Goal: Communication & Community: Answer question/provide support

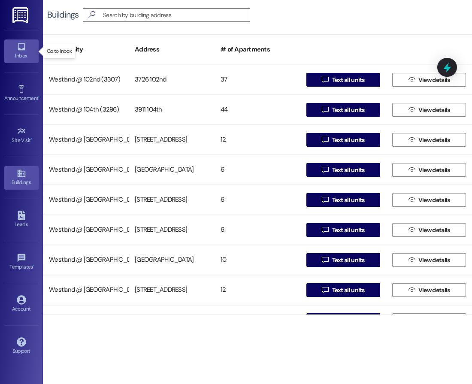
click at [19, 48] on icon at bounding box center [21, 46] width 9 height 9
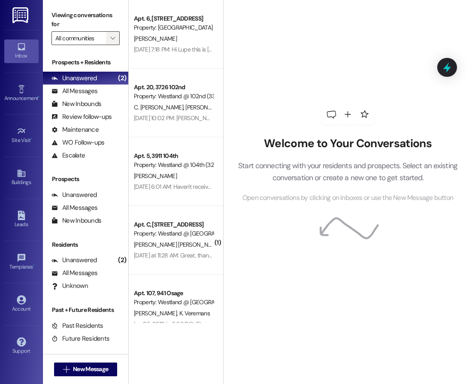
click at [112, 41] on icon "" at bounding box center [112, 38] width 5 height 7
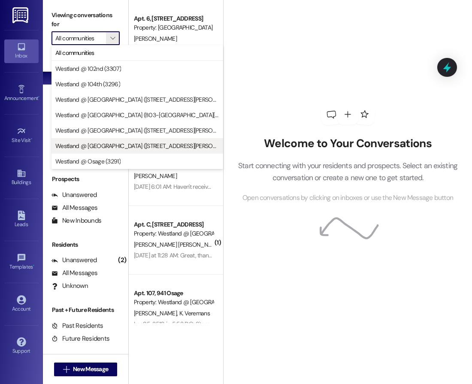
click at [155, 138] on button "Westland @ [GEOGRAPHIC_DATA] ([STREET_ADDRESS][PERSON_NAME] (3274)" at bounding box center [136, 145] width 171 height 15
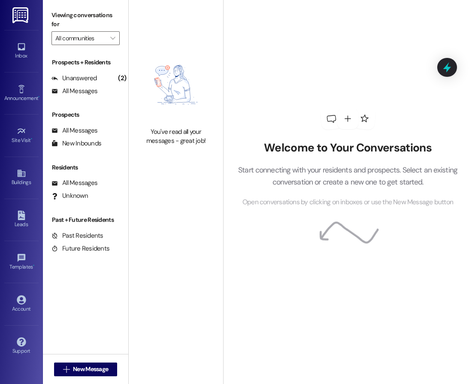
type input "Westland @ [GEOGRAPHIC_DATA] ([STREET_ADDRESS][PERSON_NAME] (3274)"
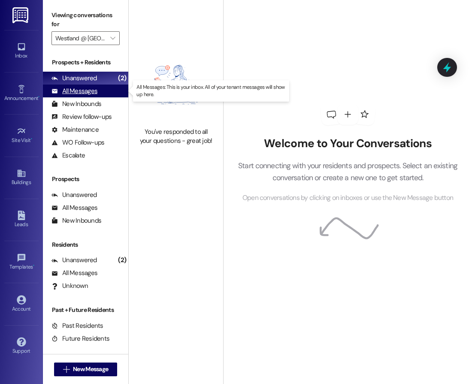
click at [74, 84] on div "All Messages (undefined)" at bounding box center [85, 90] width 85 height 13
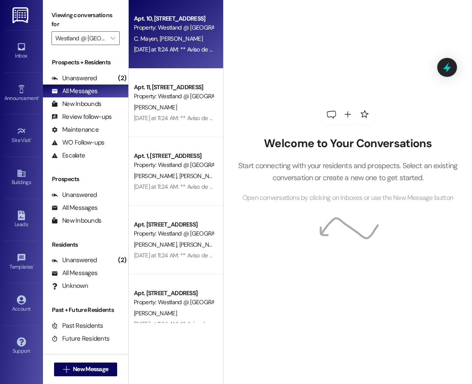
click at [174, 39] on span "[PERSON_NAME]" at bounding box center [180, 39] width 43 height 8
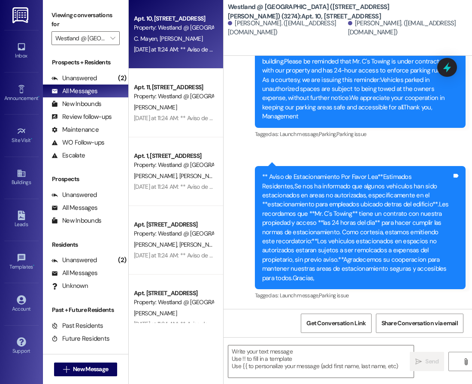
scroll to position [29058, 0]
click at [385, 253] on div "** Aviso de Estacionamiento Por Favor Lea**Estimados Residentes,Se nos ha infor…" at bounding box center [356, 227] width 189 height 110
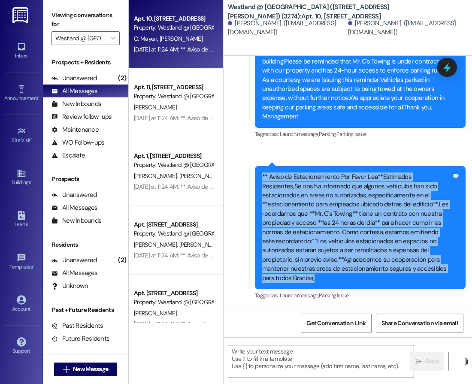
drag, startPoint x: 427, startPoint y: 277, endPoint x: 254, endPoint y: 190, distance: 193.8
click at [256, 186] on div "** Aviso de Estacionamiento Por Favor Lea**Estimados Residentes,Se nos ha infor…" at bounding box center [360, 227] width 211 height 123
copy div "** Aviso de Estacionamiento Por Favor Lea**Estimados Residentes,Se nos ha infor…"
click at [22, 182] on div "Buildings" at bounding box center [21, 182] width 43 height 9
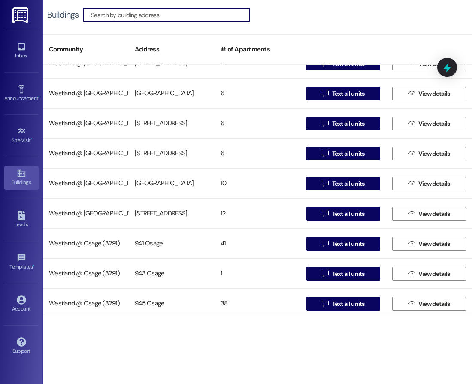
scroll to position [81, 0]
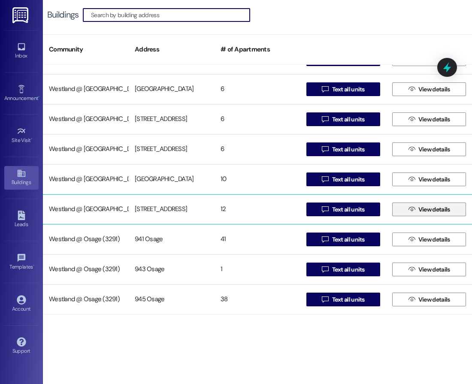
click at [436, 206] on span "View details" at bounding box center [434, 209] width 32 height 9
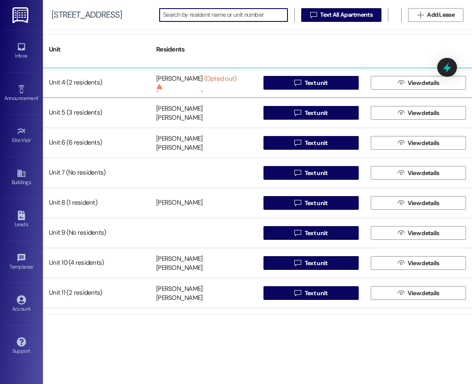
scroll to position [111, 0]
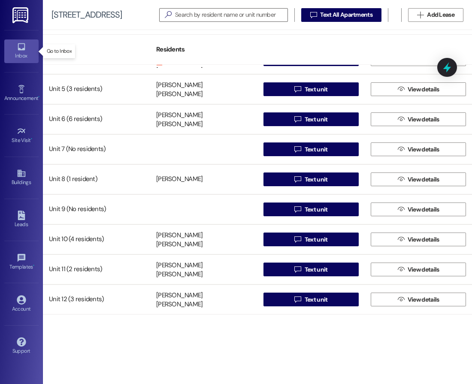
click at [24, 43] on icon at bounding box center [21, 46] width 7 height 7
